Goal: Task Accomplishment & Management: Manage account settings

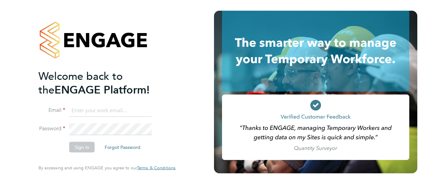
click at [138, 111] on input at bounding box center [110, 111] width 83 height 12
type input "[EMAIL_ADDRESS][DOMAIN_NAME]"
click at [77, 146] on button "Sign In" at bounding box center [81, 147] width 25 height 11
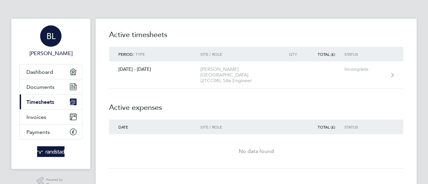
click at [57, 38] on div "BL" at bounding box center [50, 35] width 21 height 21
